Goal: Transaction & Acquisition: Purchase product/service

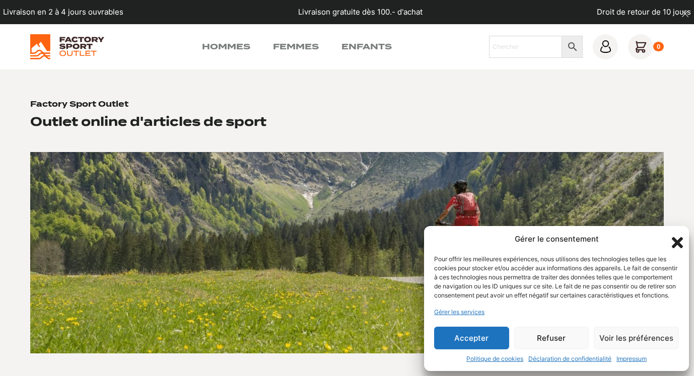
click at [487, 339] on button "Accepter" at bounding box center [471, 338] width 75 height 23
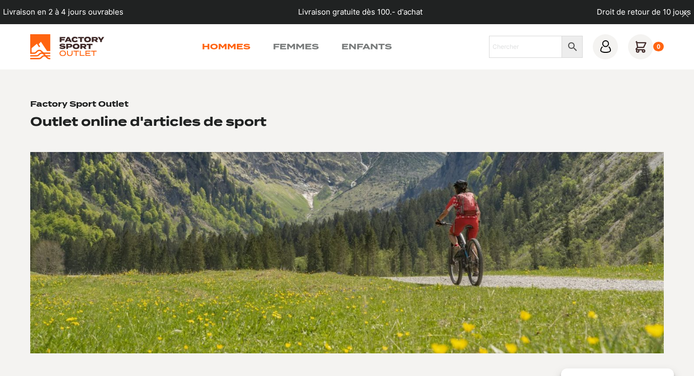
click at [216, 45] on link "Hommes" at bounding box center [226, 47] width 48 height 12
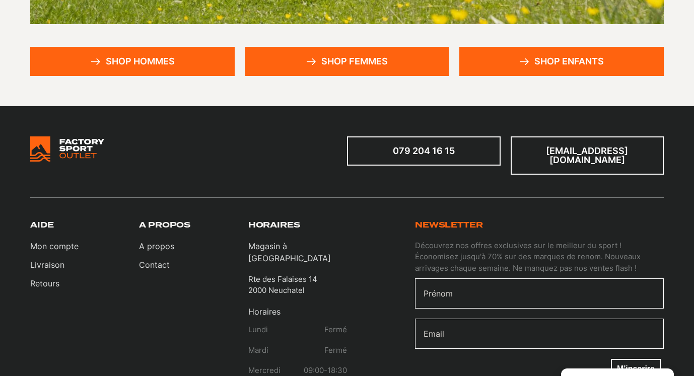
click at [167, 60] on link "Shop hommes" at bounding box center [132, 61] width 204 height 29
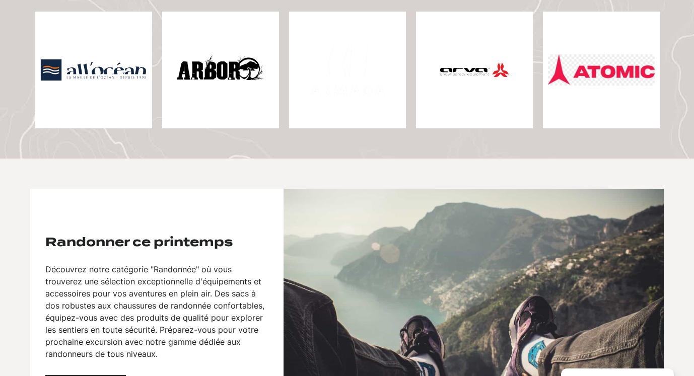
scroll to position [329, 0]
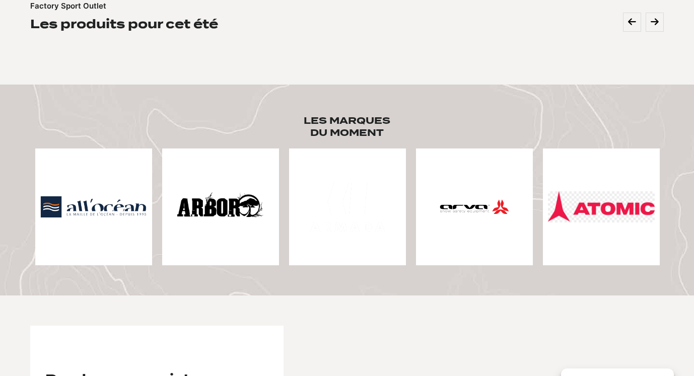
scroll to position [153, 0]
